Goal: Information Seeking & Learning: Learn about a topic

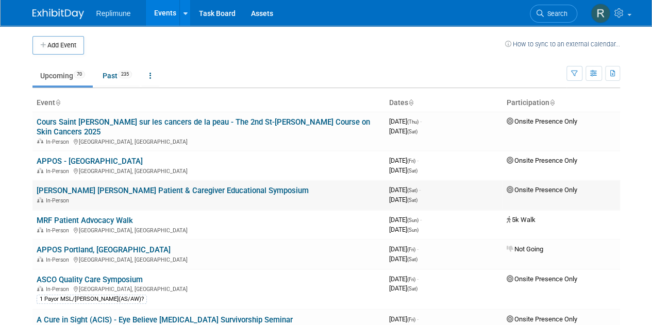
click at [202, 193] on link "[PERSON_NAME] [PERSON_NAME] Patient & Caregiver Educational Symposium" at bounding box center [173, 190] width 272 height 9
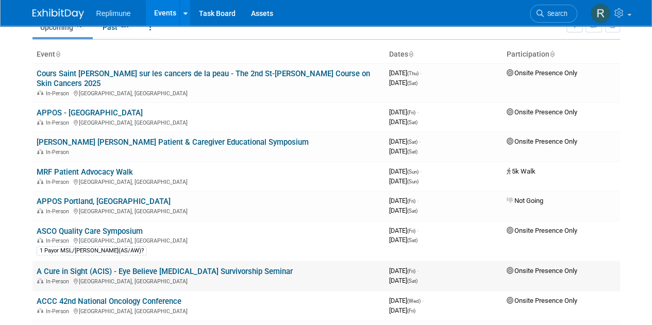
click at [226, 267] on link "A Cure in Sight (ACIS) - Eye Believe [MEDICAL_DATA] Survivorship Seminar" at bounding box center [165, 271] width 256 height 9
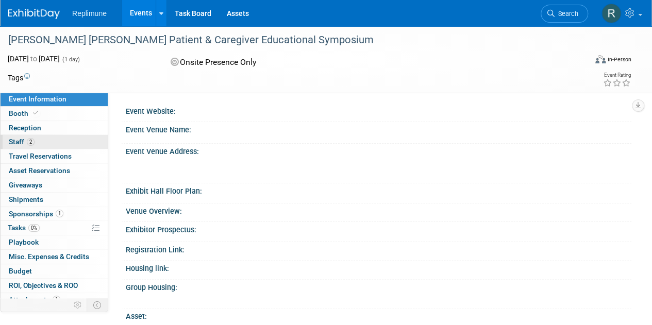
click at [19, 140] on span "Staff 2" at bounding box center [22, 142] width 26 height 8
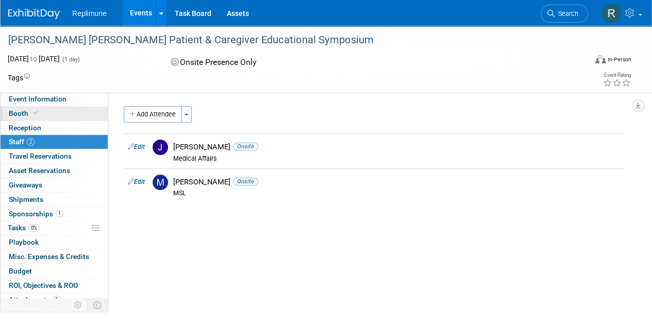
click at [25, 112] on span "Booth" at bounding box center [24, 113] width 31 height 8
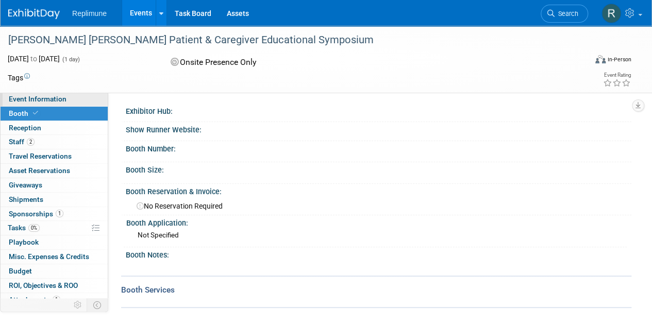
click at [44, 95] on span "Event Information" at bounding box center [38, 99] width 58 height 8
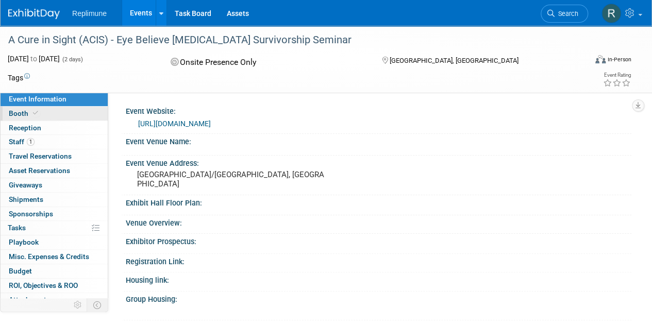
click at [37, 114] on icon at bounding box center [35, 113] width 5 height 6
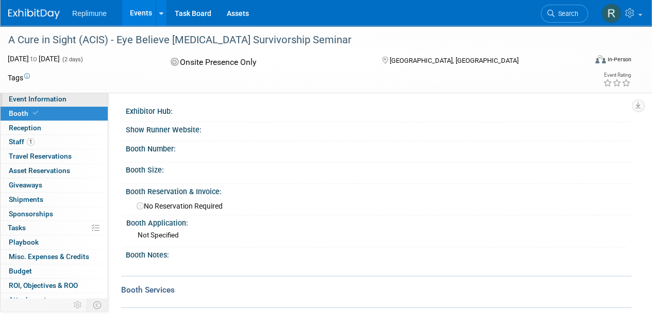
click at [54, 96] on span "Event Information" at bounding box center [38, 99] width 58 height 8
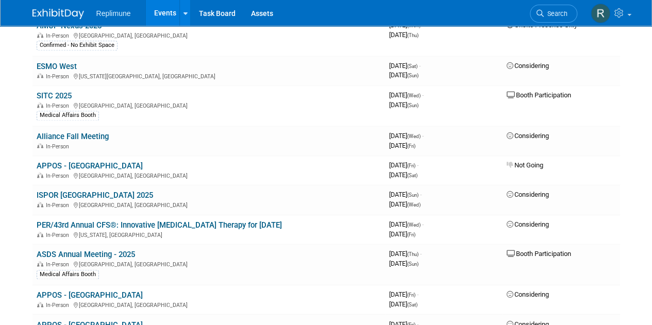
scroll to position [679, 0]
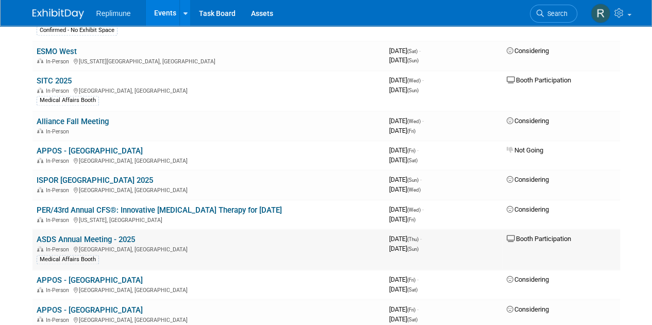
click at [115, 235] on link "ASDS Annual Meeting - 2025" at bounding box center [86, 239] width 98 height 9
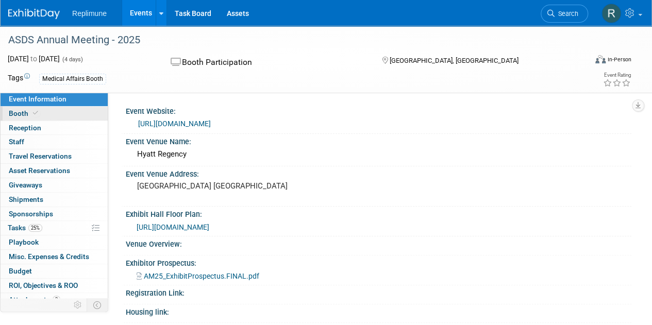
click at [46, 112] on link "Booth" at bounding box center [54, 114] width 107 height 14
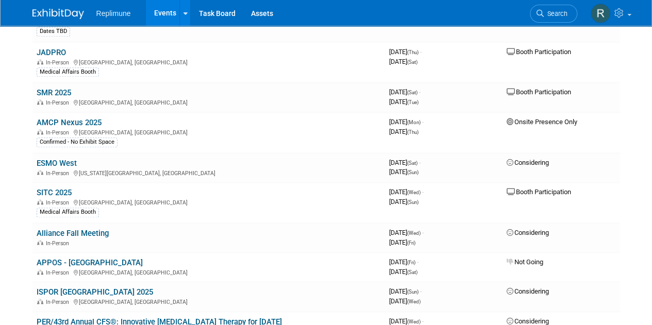
scroll to position [594, 0]
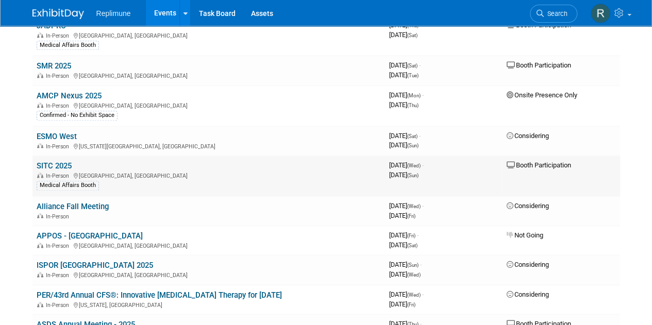
click at [228, 176] on div "In-Person National Harbor, MD" at bounding box center [209, 175] width 344 height 8
click at [104, 172] on div "In-Person National Harbor, MD" at bounding box center [209, 175] width 344 height 8
click at [61, 167] on link "SITC 2025" at bounding box center [54, 165] width 35 height 9
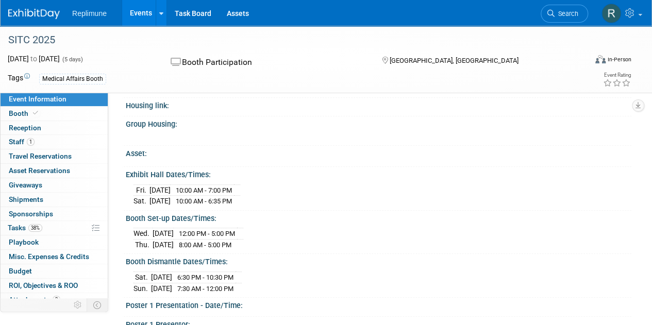
scroll to position [243, 0]
